Goal: Find specific page/section: Find specific page/section

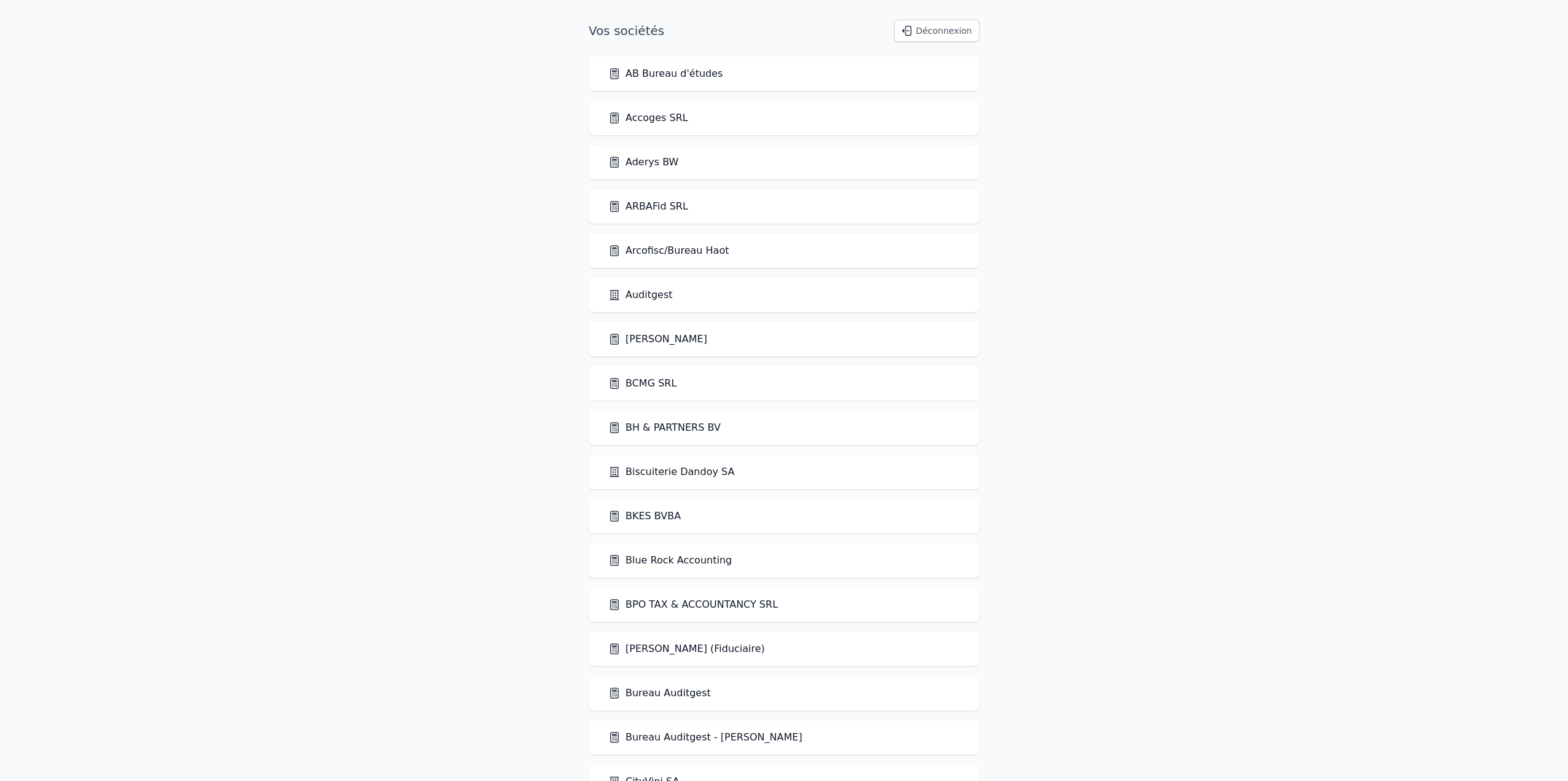
scroll to position [1364, 0]
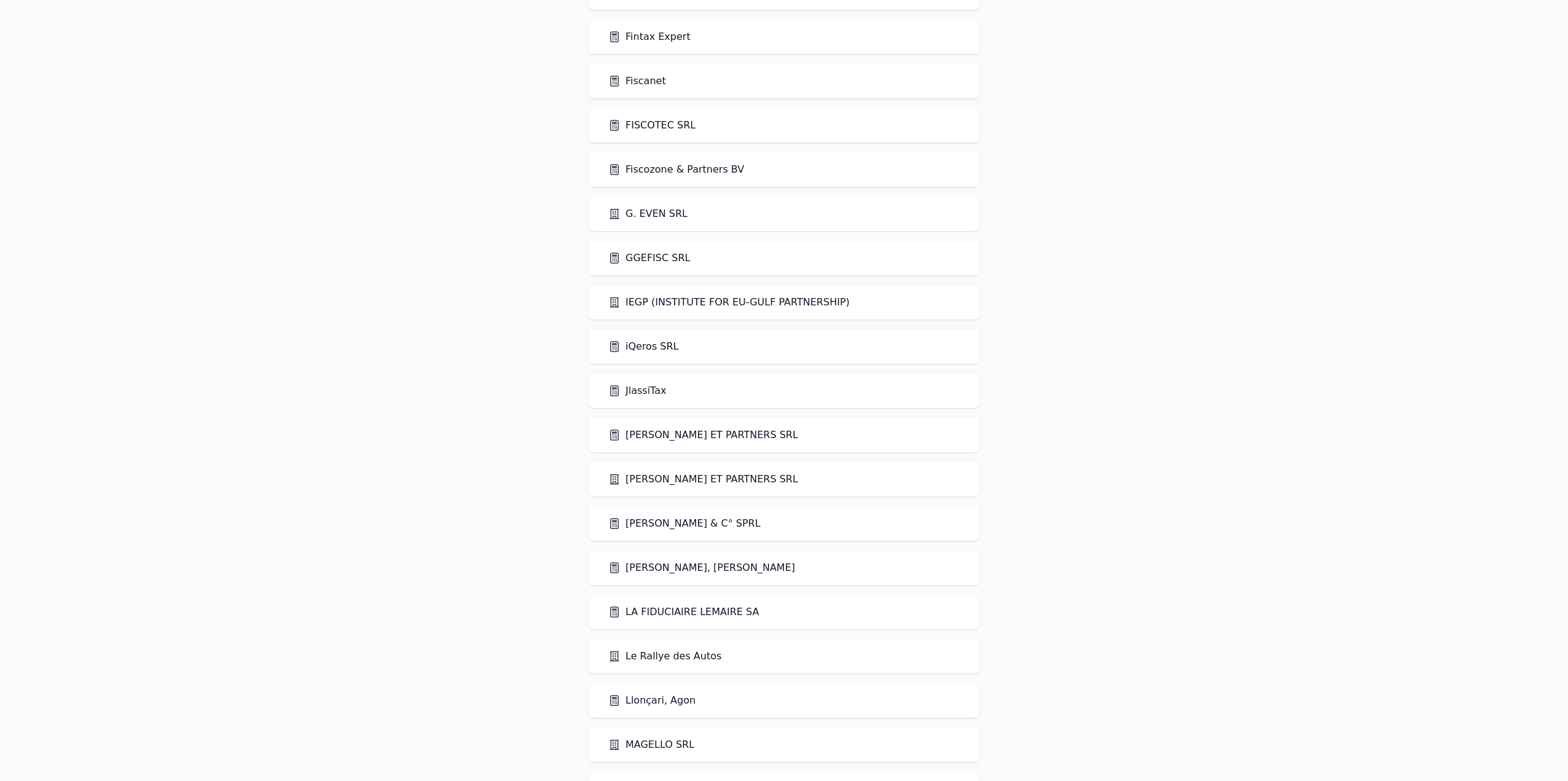
drag, startPoint x: 667, startPoint y: 390, endPoint x: 651, endPoint y: 394, distance: 16.5
click at [666, 390] on div "JlassiTax" at bounding box center [784, 390] width 351 height 15
click at [651, 394] on link "JlassiTax" at bounding box center [636, 390] width 58 height 15
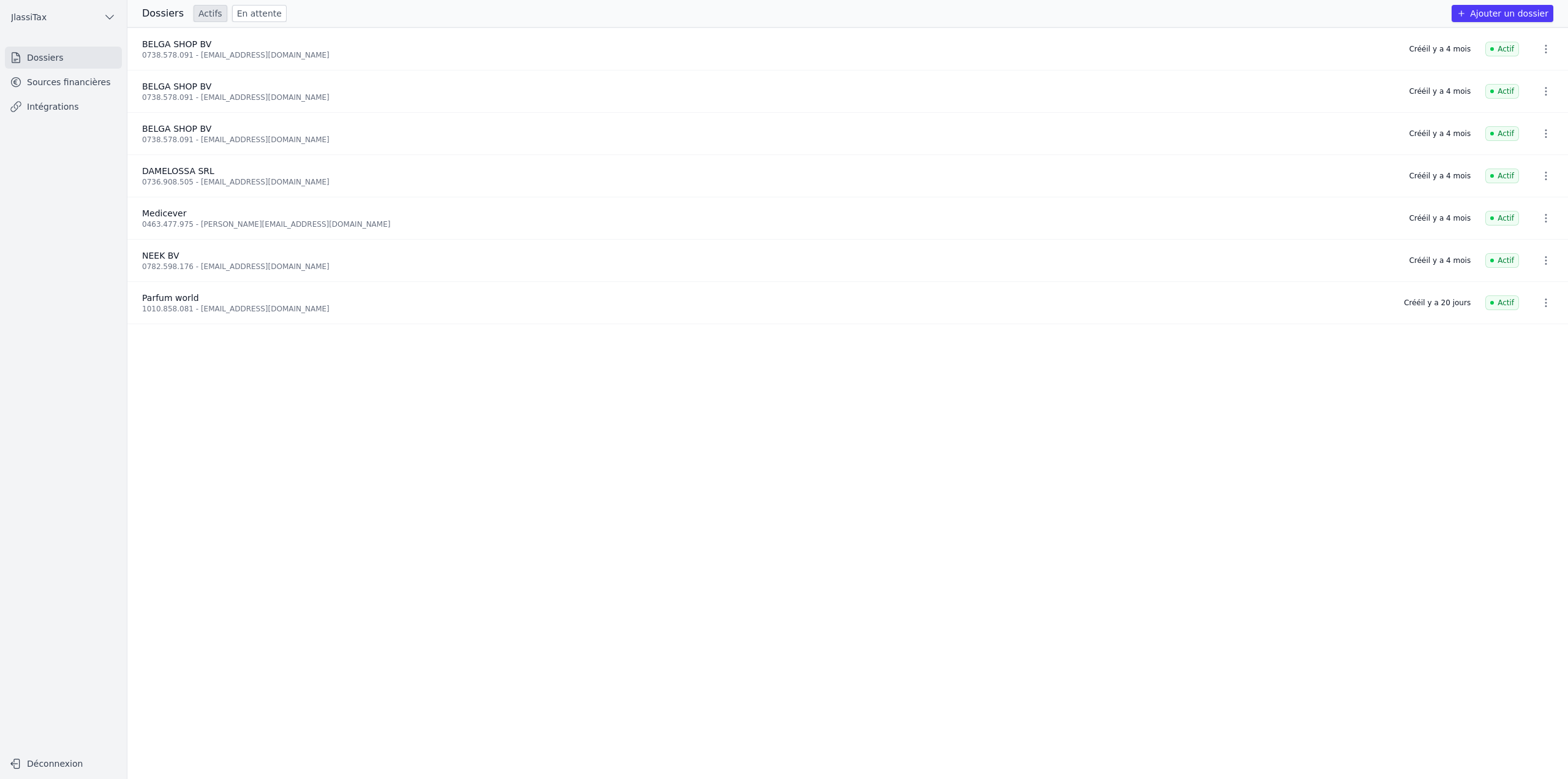
click at [65, 82] on link "Sources financières" at bounding box center [63, 82] width 117 height 22
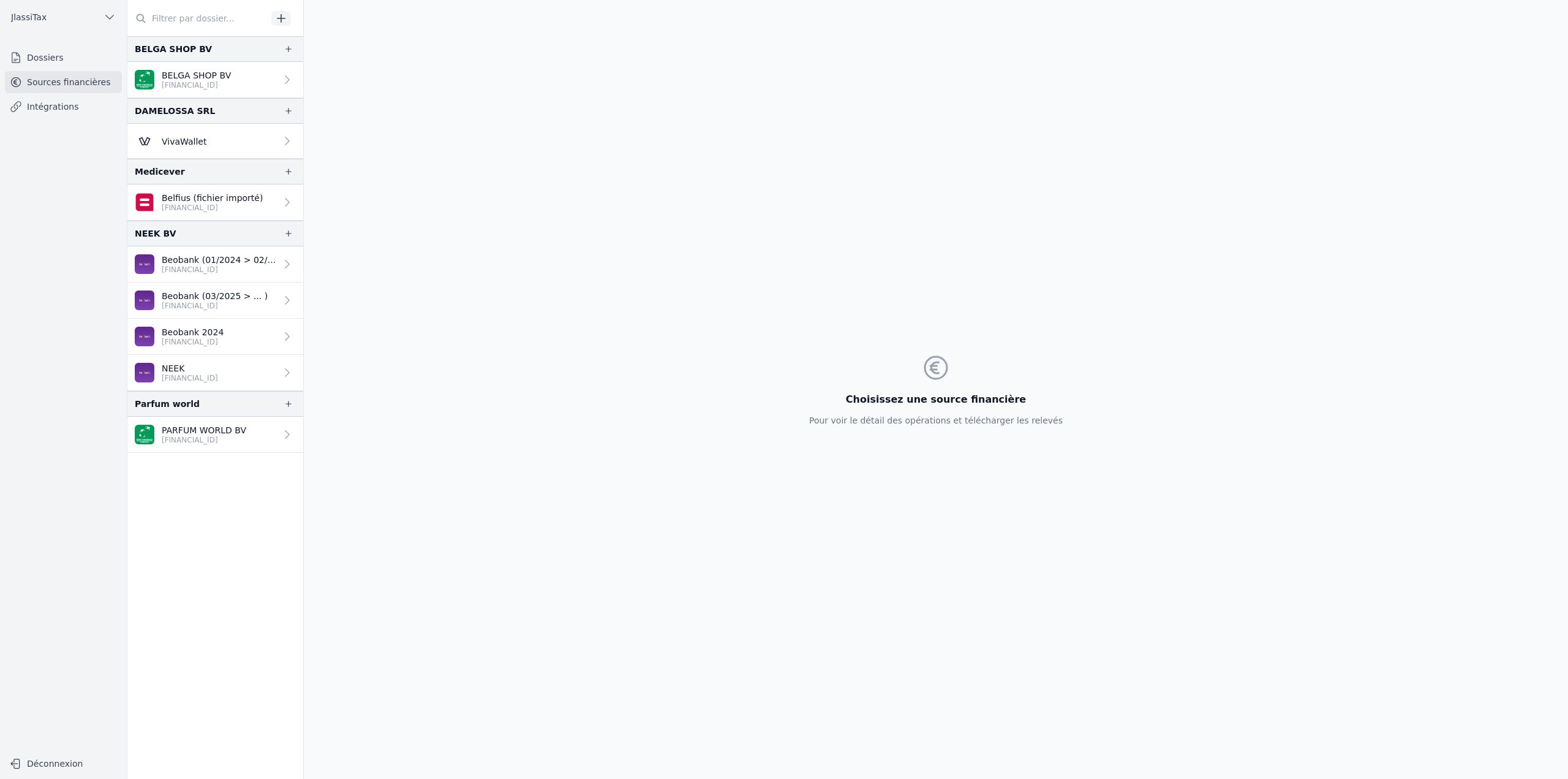
click at [193, 147] on div "VivaWallet" at bounding box center [170, 141] width 72 height 20
